Goal: Information Seeking & Learning: Learn about a topic

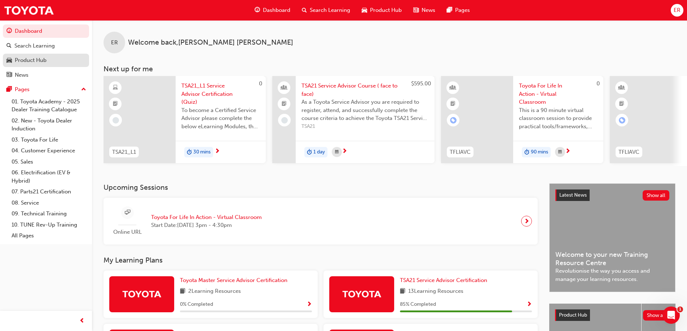
click at [50, 56] on link "Product Hub" at bounding box center [46, 60] width 86 height 13
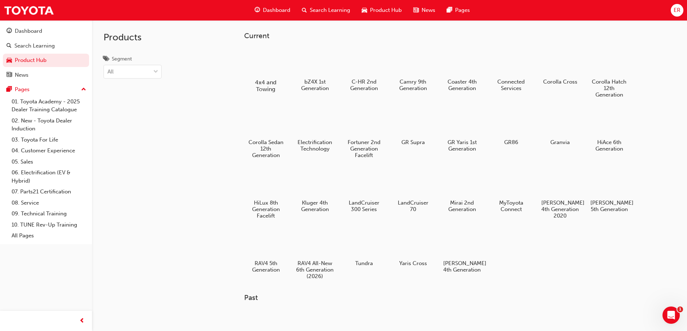
click at [268, 74] on div at bounding box center [266, 61] width 40 height 28
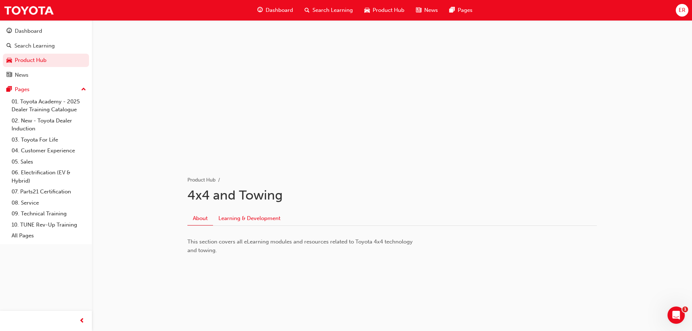
click at [239, 221] on link "Learning & Development" at bounding box center [249, 219] width 73 height 14
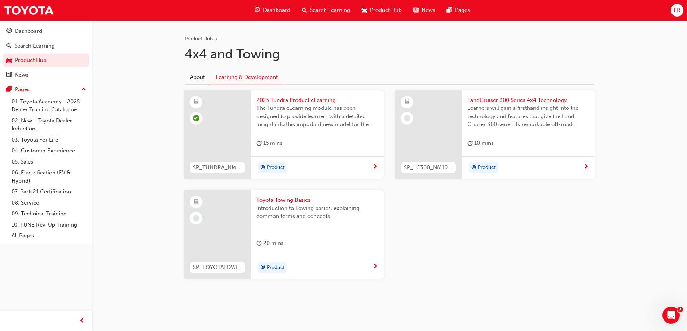
scroll to position [142, 0]
click at [434, 128] on div at bounding box center [428, 134] width 66 height 89
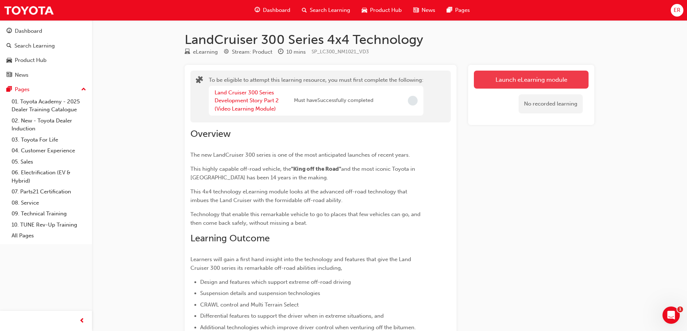
click at [541, 78] on button "Launch eLearning module" at bounding box center [531, 80] width 115 height 18
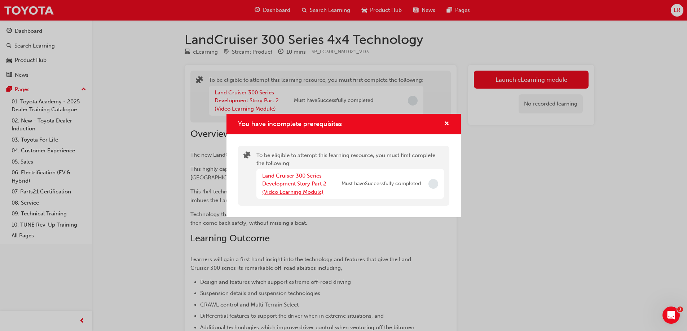
click at [287, 182] on link "Land Cruiser 300 Series Development Story Part 2 (Video Learning Module)" at bounding box center [294, 184] width 64 height 23
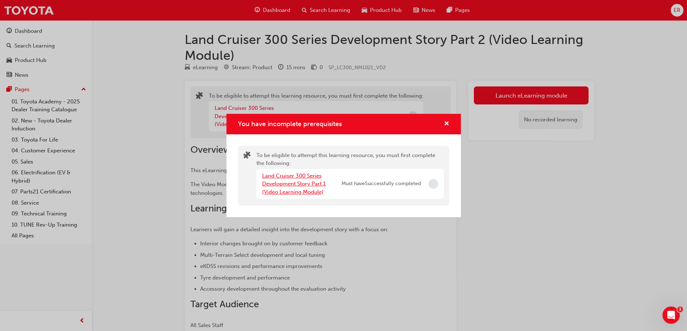
click at [296, 184] on link "Land Cruiser 300 Series Development Story Part 1 (Video Learning Module)" at bounding box center [293, 184] width 63 height 23
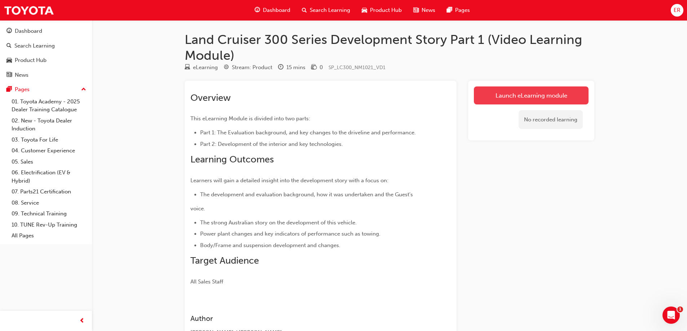
click at [567, 88] on link "Launch eLearning module" at bounding box center [531, 96] width 115 height 18
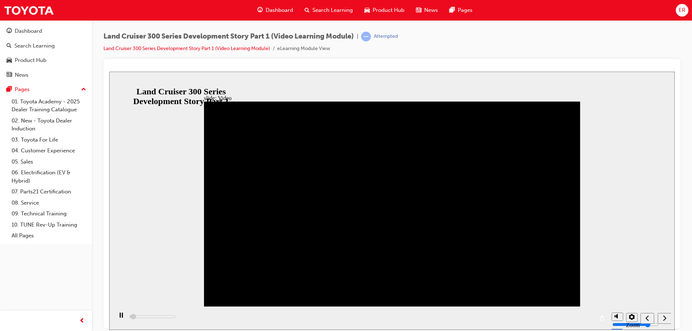
drag, startPoint x: 443, startPoint y: 318, endPoint x: 469, endPoint y: 313, distance: 26.9
click at [500, 321] on div "playback controls" at bounding box center [361, 318] width 496 height 23
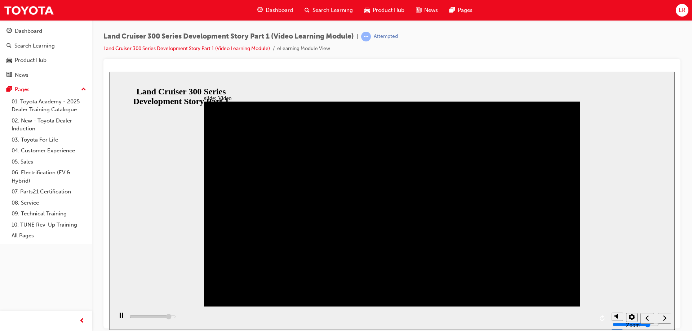
click at [119, 321] on div "play/pause" at bounding box center [121, 319] width 12 height 12
type input "598100"
